Goal: Information Seeking & Learning: Find specific fact

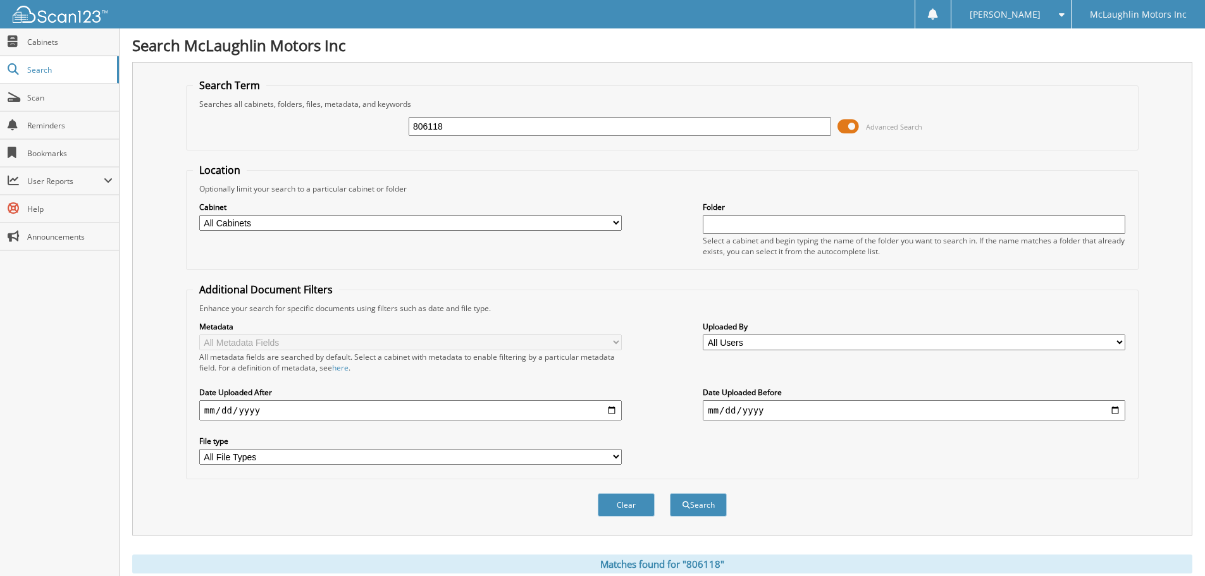
drag, startPoint x: 472, startPoint y: 128, endPoint x: 350, endPoint y: 130, distance: 122.1
click at [350, 130] on div "806118 Advanced Search" at bounding box center [662, 126] width 939 height 34
paste input "[PERSON_NAME]"
type input "[PERSON_NAME]"
click at [705, 503] on button "Search" at bounding box center [698, 504] width 57 height 23
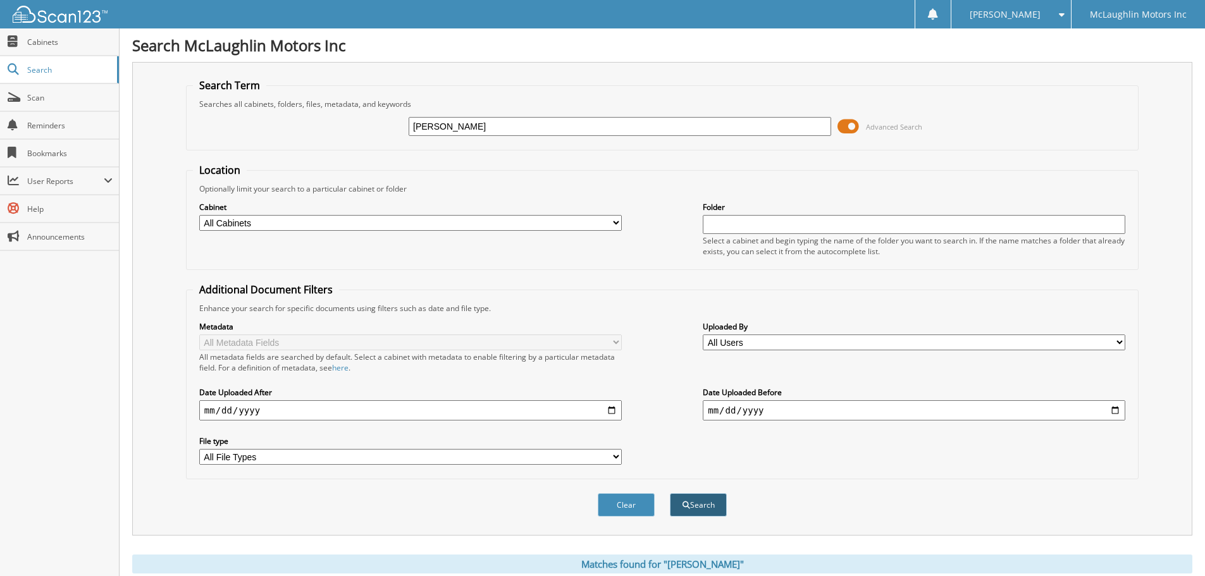
click at [712, 503] on button "Search" at bounding box center [698, 504] width 57 height 23
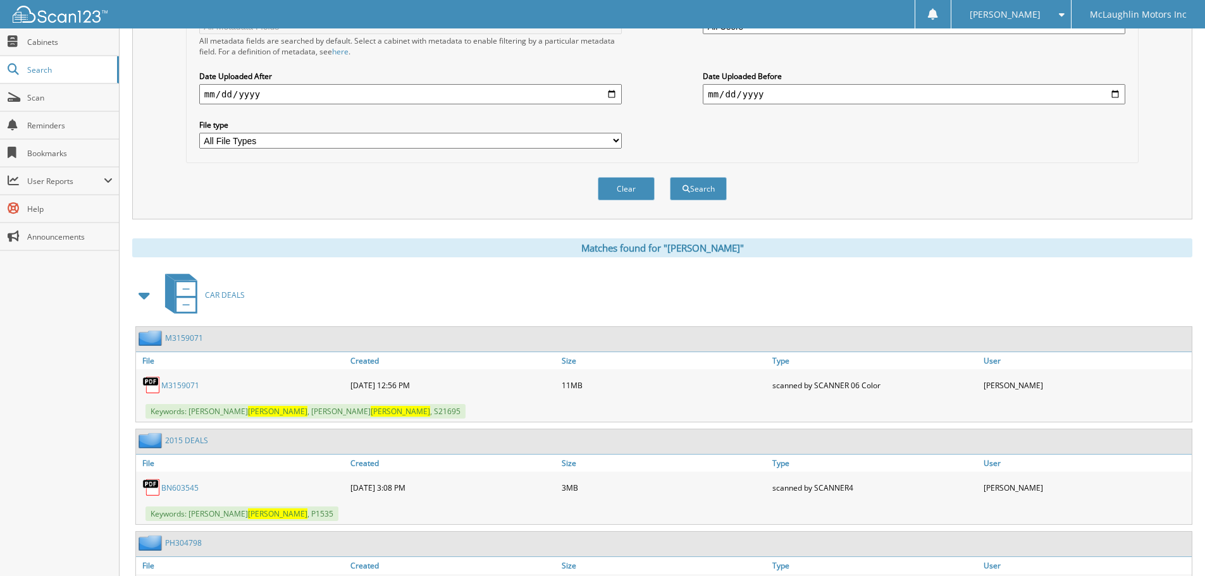
scroll to position [379, 0]
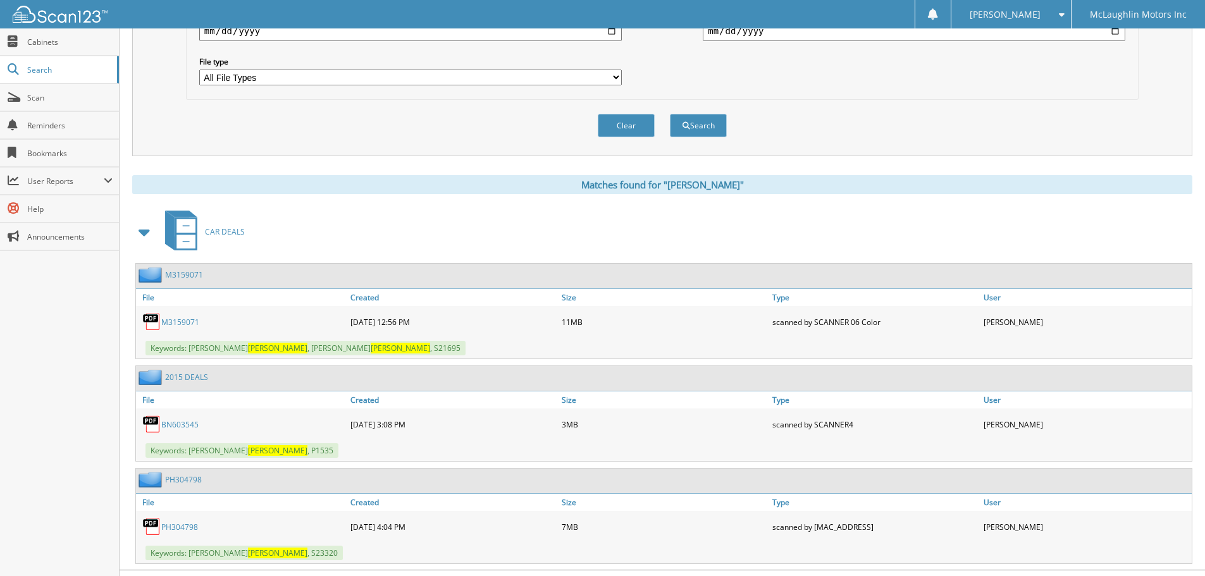
click at [176, 323] on link "M3159071" at bounding box center [180, 322] width 38 height 11
